Goal: Task Accomplishment & Management: Manage account settings

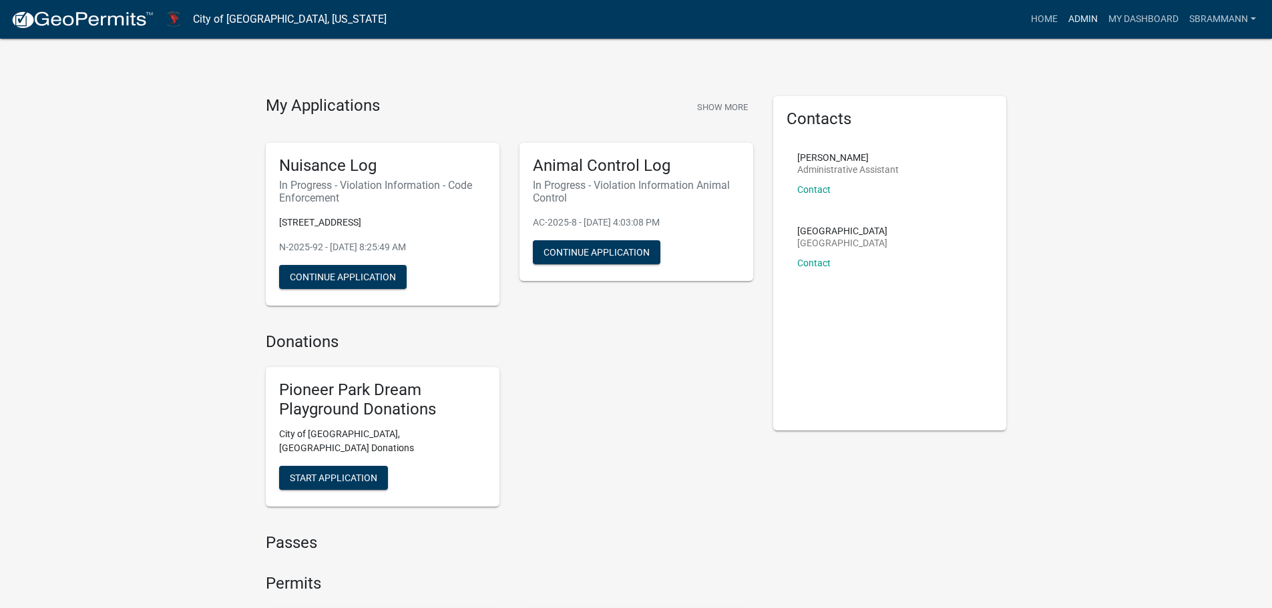
click at [1069, 18] on link "Admin" at bounding box center [1083, 19] width 40 height 25
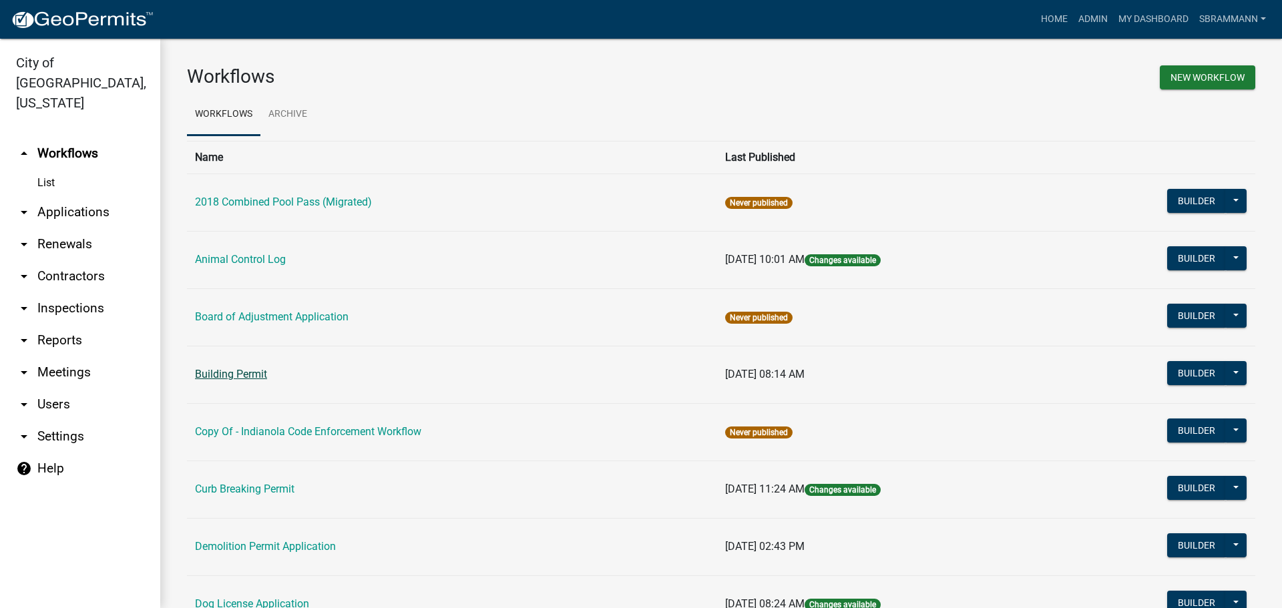
click at [229, 371] on link "Building Permit" at bounding box center [231, 374] width 72 height 13
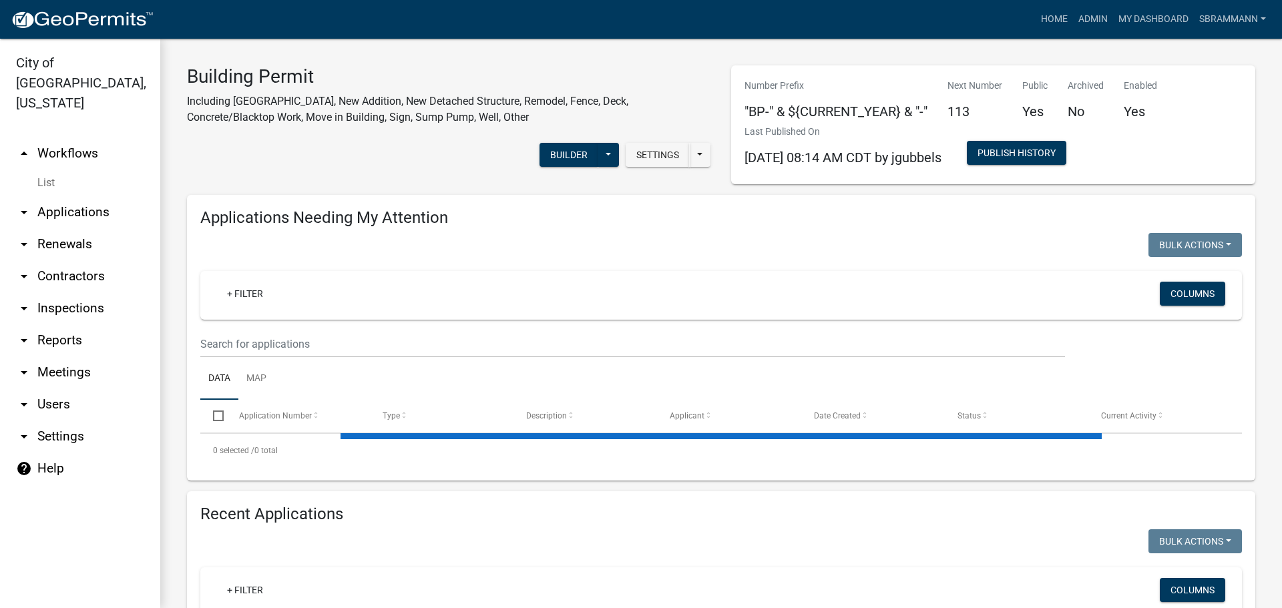
select select "3: 100"
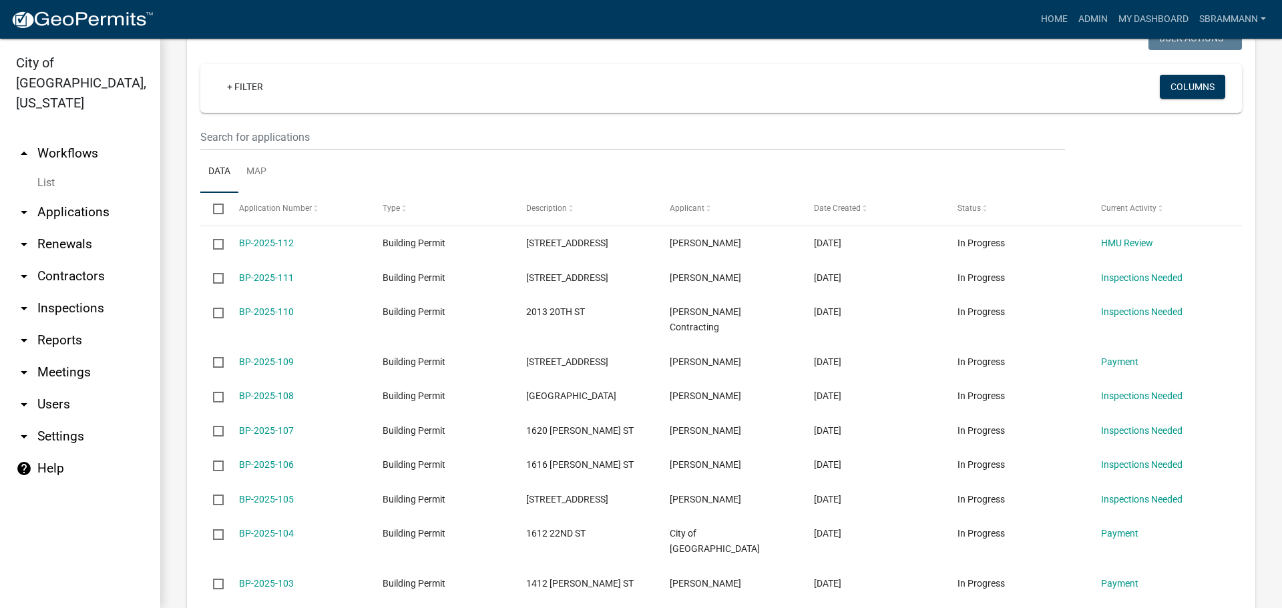
scroll to position [730, 0]
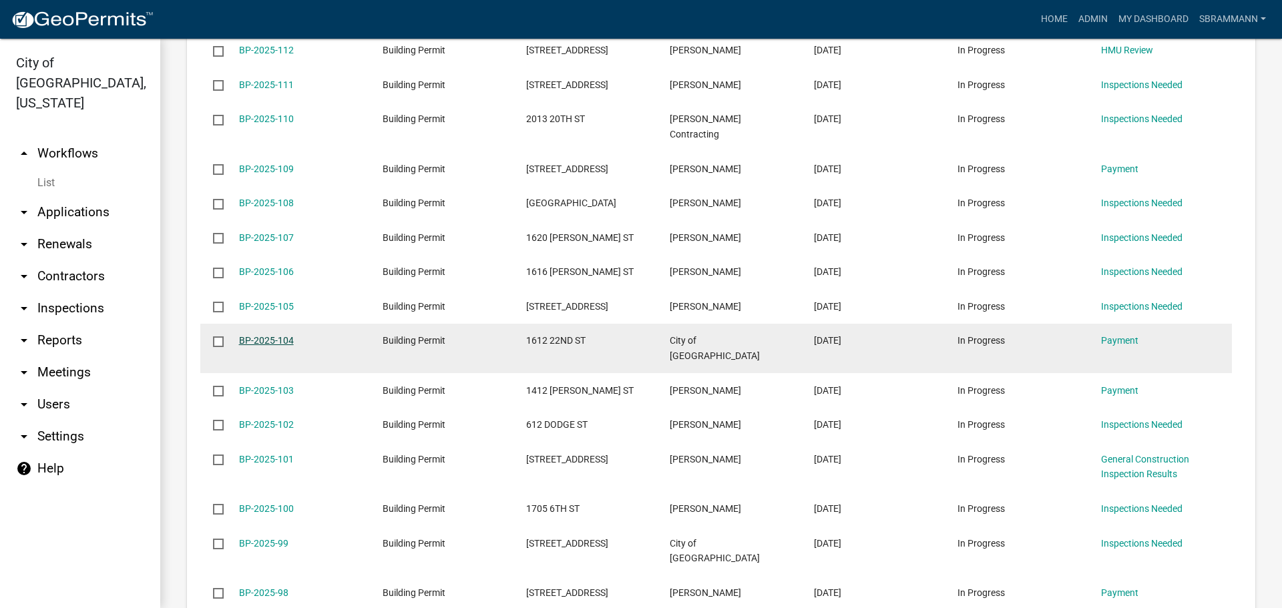
click at [274, 335] on link "BP-2025-104" at bounding box center [266, 340] width 55 height 11
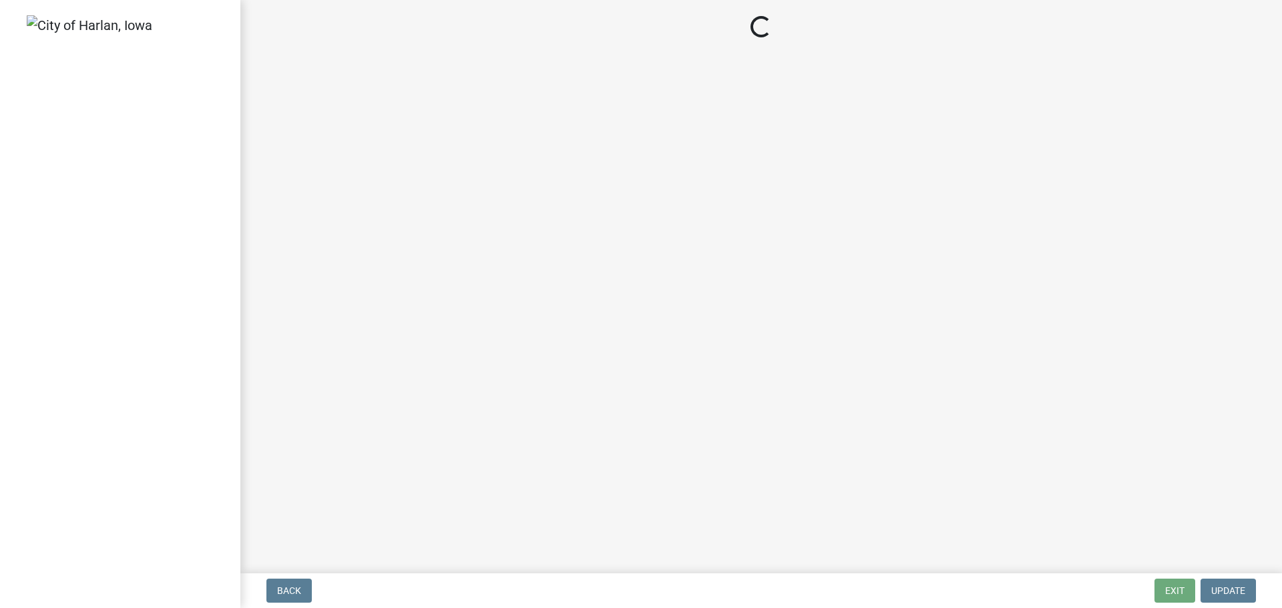
select select "3: 3"
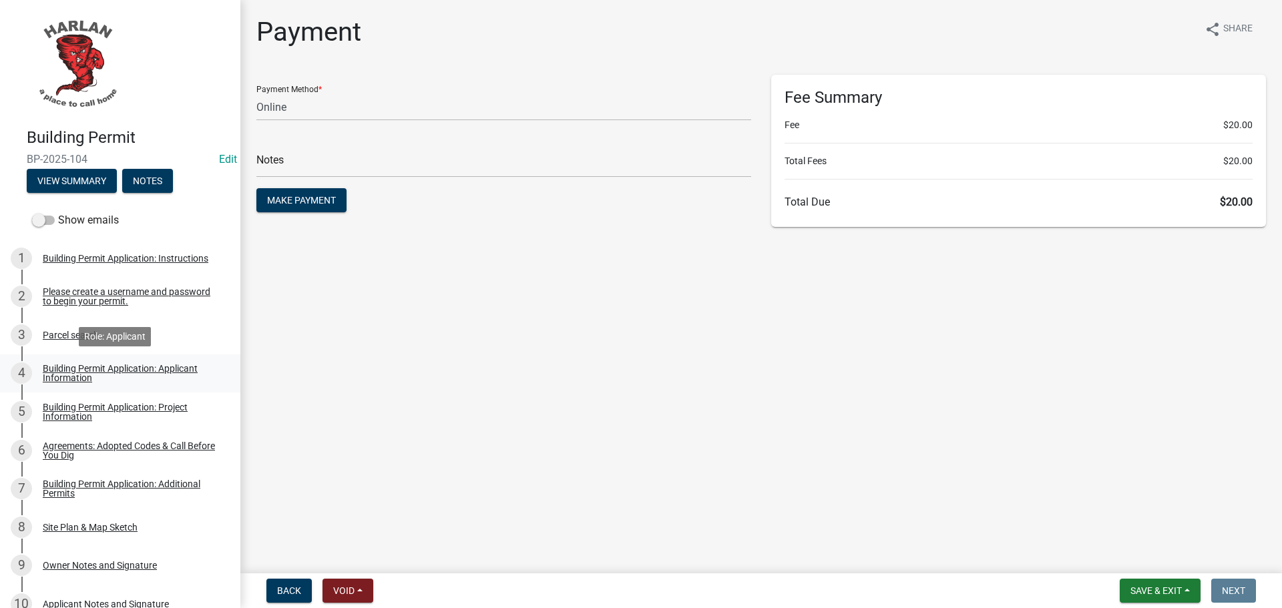
click at [67, 375] on div "Building Permit Application: Applicant Information" at bounding box center [131, 373] width 176 height 19
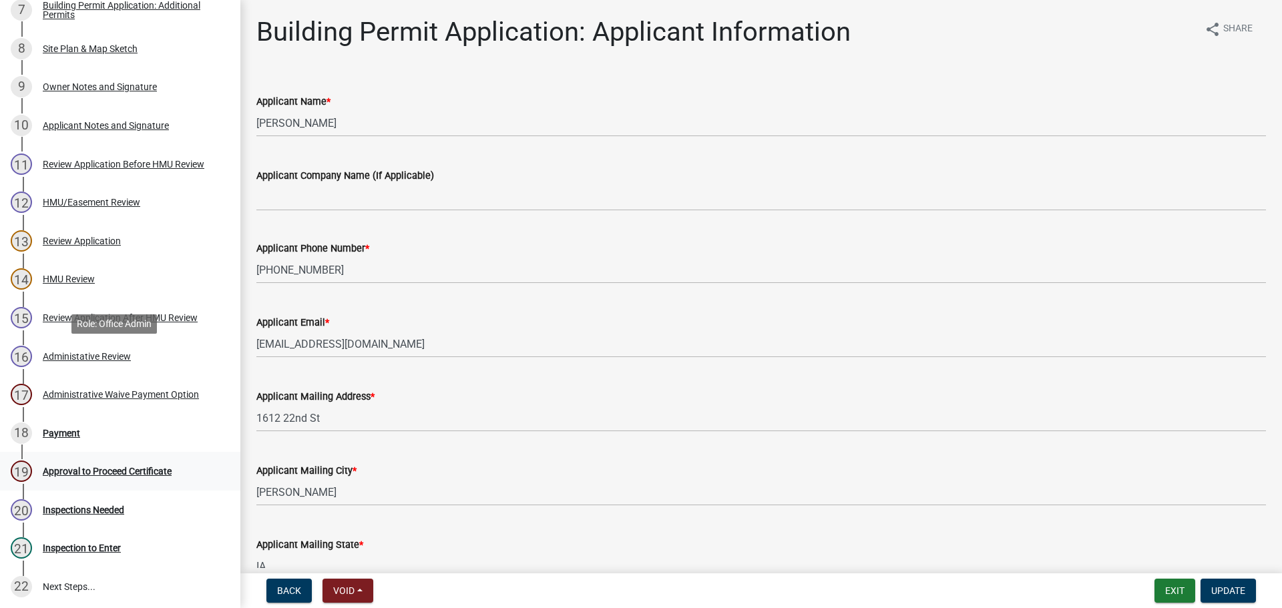
scroll to position [601, 0]
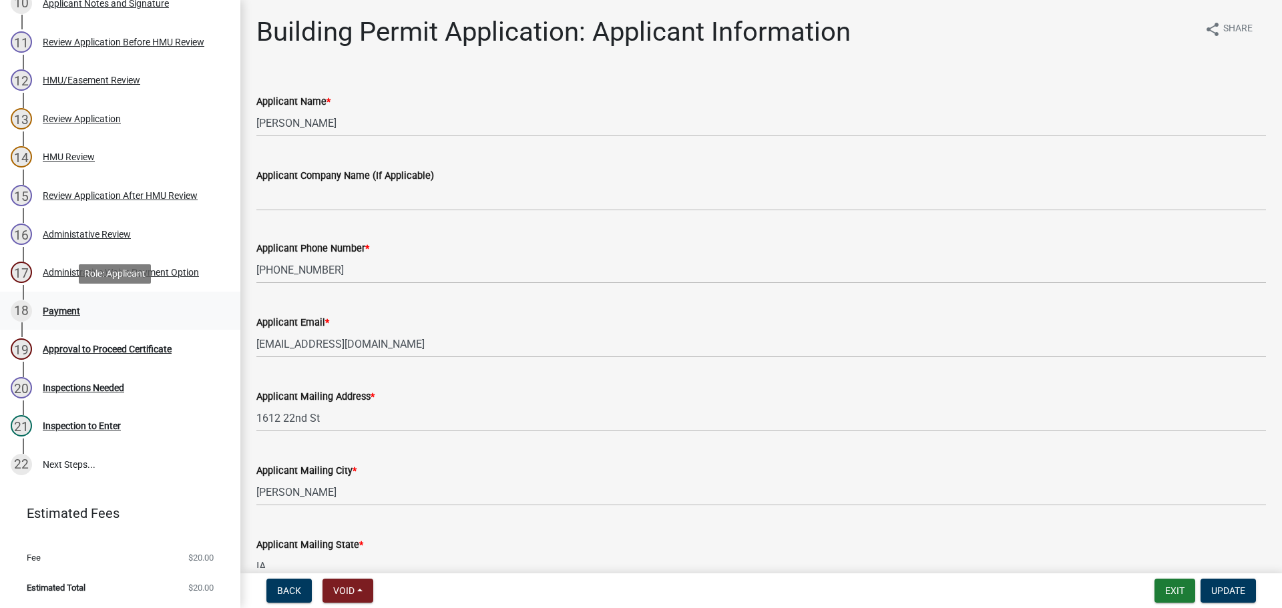
click at [64, 311] on div "Payment" at bounding box center [61, 310] width 37 height 9
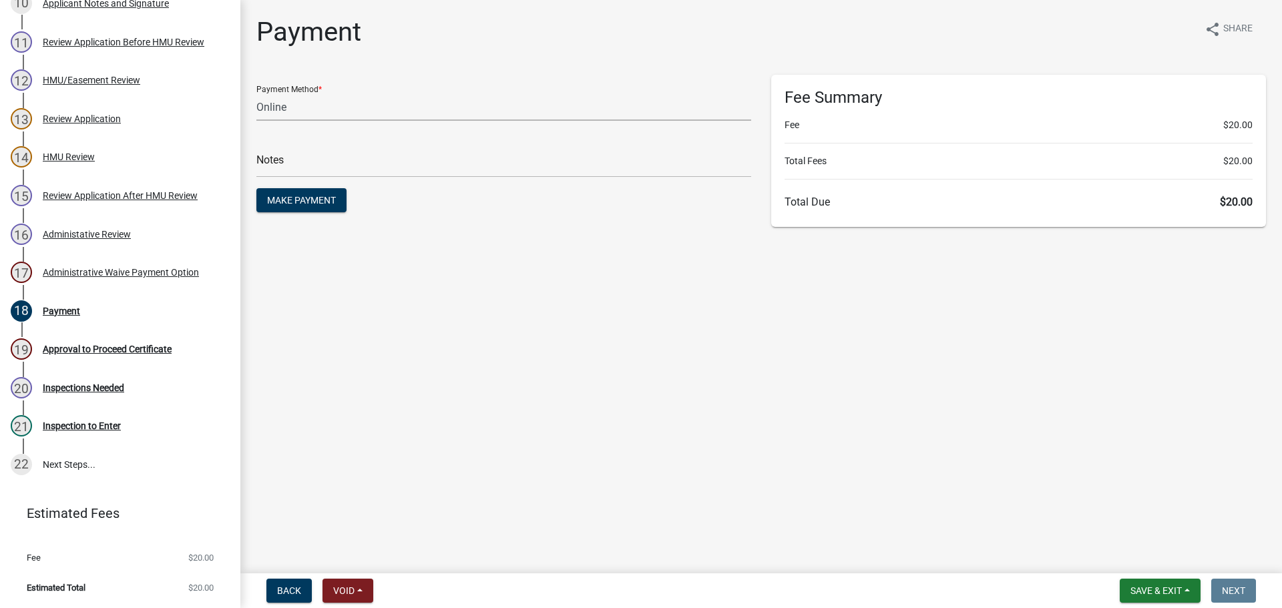
click at [280, 105] on select "Credit Card POS Check Cash Online" at bounding box center [503, 106] width 495 height 27
select select "1: 0"
click at [256, 93] on select "Credit Card POS Check Cash Online" at bounding box center [503, 106] width 495 height 27
click at [285, 164] on input "text" at bounding box center [503, 163] width 495 height 27
type input "4124"
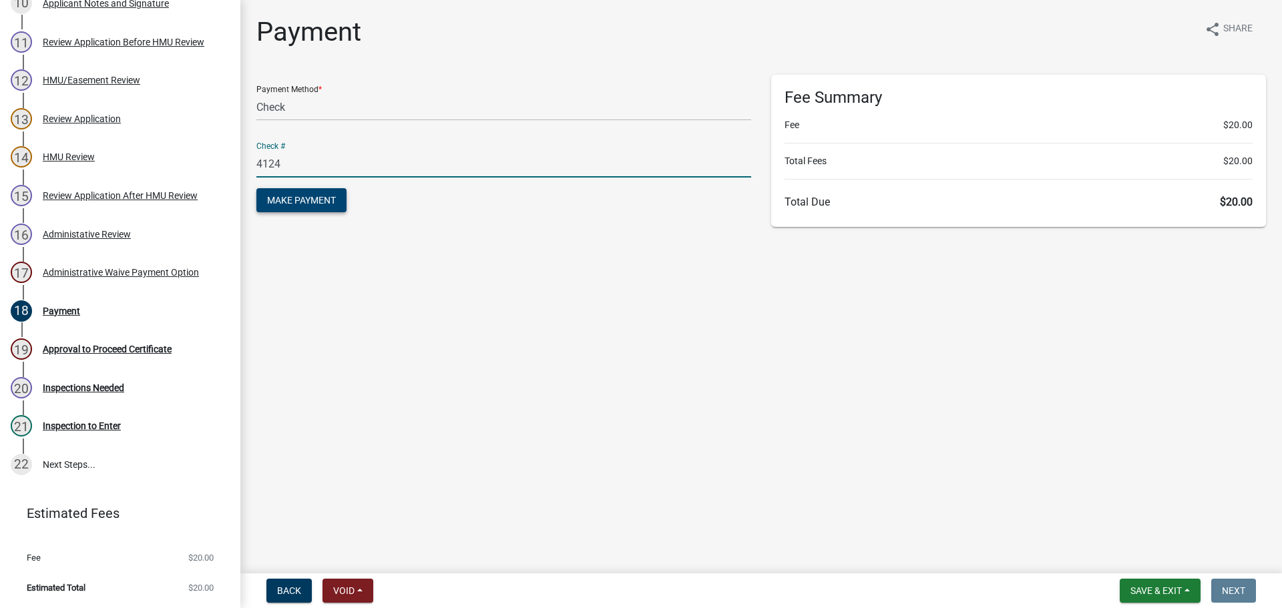
click at [297, 203] on span "Make Payment" at bounding box center [301, 200] width 69 height 11
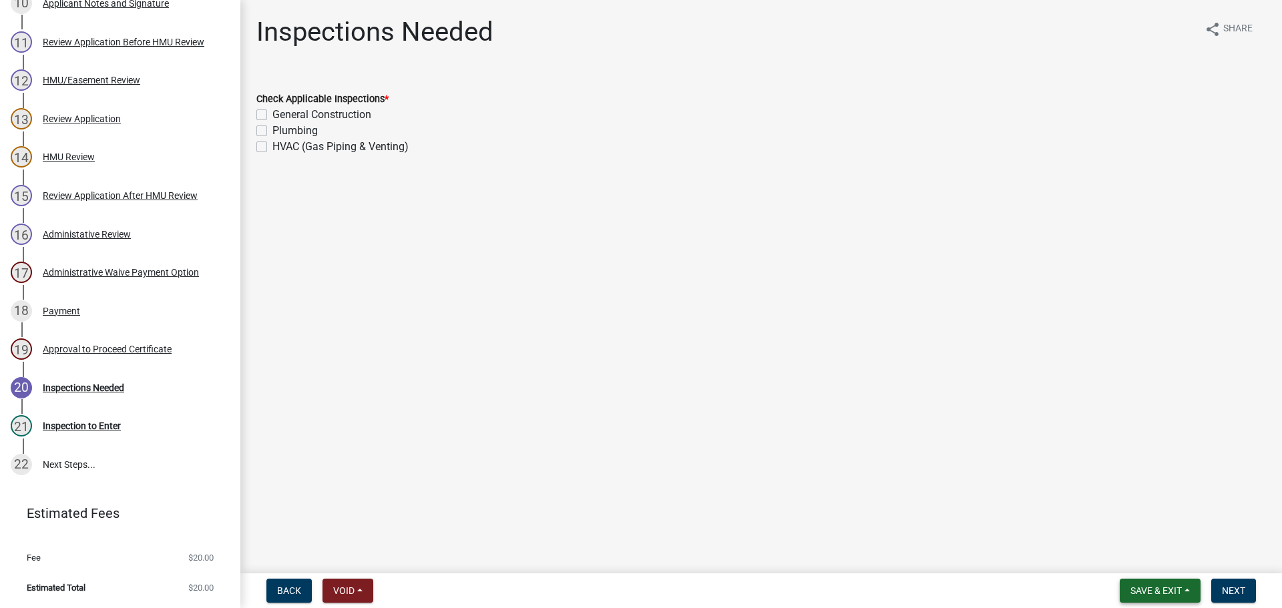
click at [1146, 589] on span "Save & Exit" at bounding box center [1155, 590] width 51 height 11
click at [1138, 561] on button "Save & Exit" at bounding box center [1147, 556] width 107 height 32
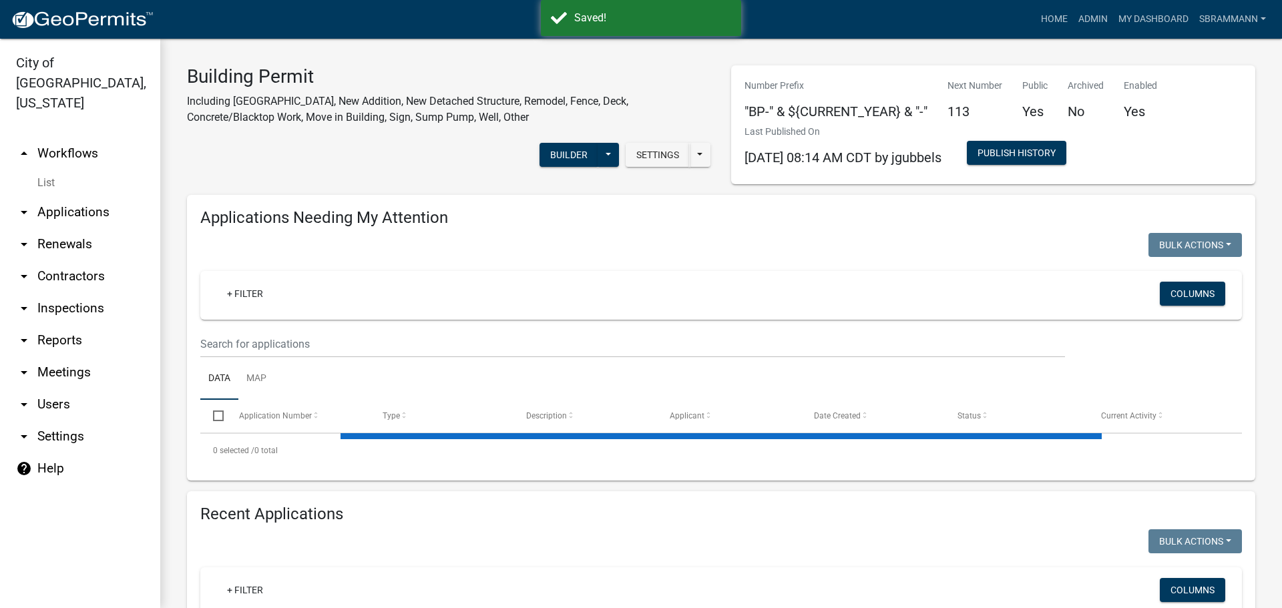
select select "3: 100"
